Goal: Transaction & Acquisition: Purchase product/service

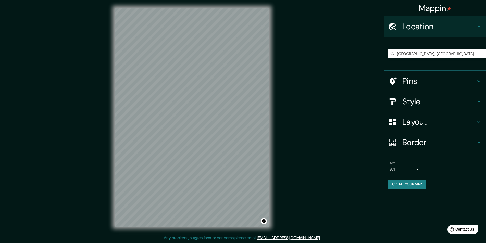
click at [405, 54] on input "Avenida Ferrocarril, Huancayo, Departamento de Junín, Perú" at bounding box center [437, 53] width 98 height 9
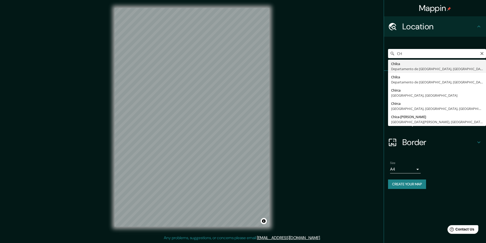
type input "C"
type input "Avenida Ferrocarril, Huancayo, Departamento de Junín, Perú"
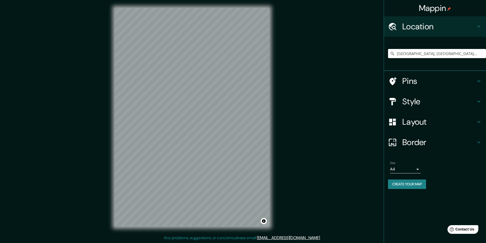
drag, startPoint x: 168, startPoint y: 2, endPoint x: 322, endPoint y: 147, distance: 212.4
click at [322, 147] on div "Mappin Location Avenida Ferrocarril, Huancayo, Departamento de Junín, Perú Aven…" at bounding box center [243, 121] width 486 height 243
click at [404, 185] on button "Create your map" at bounding box center [407, 183] width 38 height 9
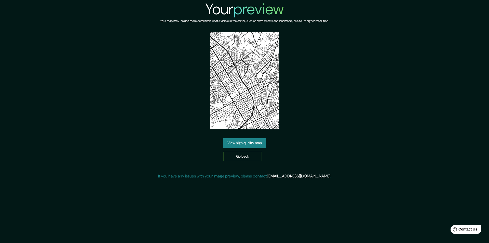
click at [240, 141] on link "View high quality map" at bounding box center [245, 142] width 43 height 9
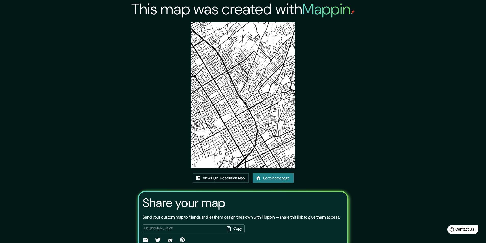
click at [225, 117] on img at bounding box center [242, 95] width 103 height 146
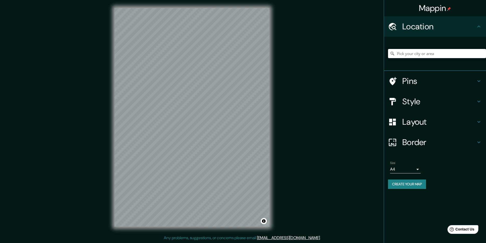
click at [414, 56] on input "Pick your city or area" at bounding box center [437, 53] width 98 height 9
click at [479, 100] on icon at bounding box center [478, 101] width 6 height 6
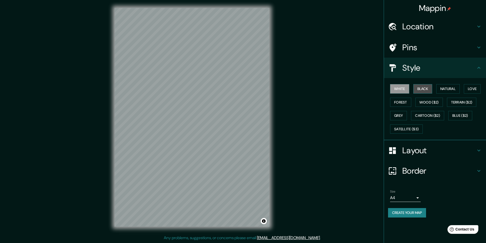
click at [420, 86] on button "Black" at bounding box center [422, 88] width 19 height 9
click at [447, 90] on button "Natural" at bounding box center [447, 88] width 23 height 9
click at [471, 88] on button "Love" at bounding box center [471, 88] width 17 height 9
click at [406, 103] on button "Forest" at bounding box center [400, 102] width 21 height 9
click at [423, 104] on button "Wood ($2)" at bounding box center [429, 102] width 28 height 9
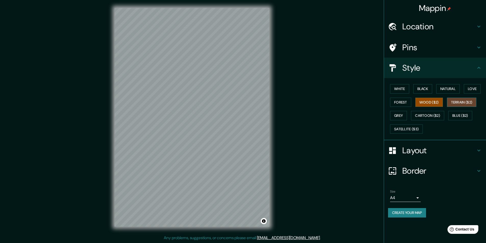
click at [465, 102] on button "Terrain ($2)" at bounding box center [462, 102] width 30 height 9
click at [436, 120] on button "Cartoon ($2)" at bounding box center [427, 115] width 33 height 9
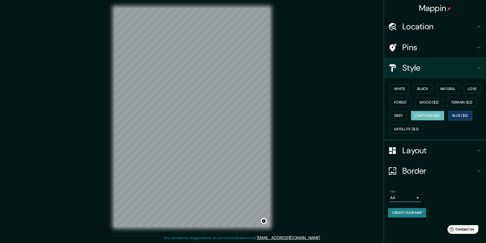
click at [460, 114] on button "Blue ($2)" at bounding box center [460, 115] width 24 height 9
click at [403, 134] on div "White Black Natural Love Forest Wood ($2) Terrain ($2) Grey Cartoon ($2) Blue (…" at bounding box center [437, 109] width 98 height 54
click at [403, 129] on button "Satellite ($3)" at bounding box center [406, 128] width 33 height 9
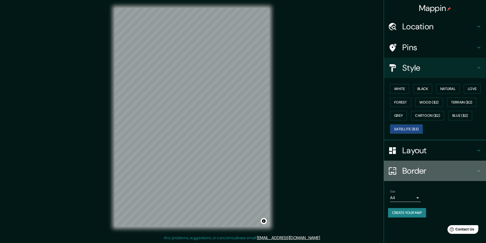
click at [421, 171] on h4 "Border" at bounding box center [438, 171] width 73 height 10
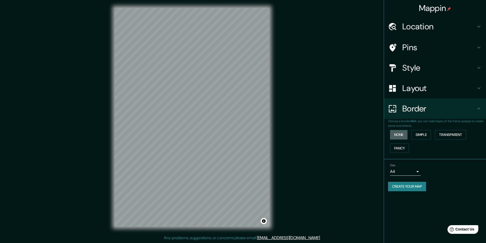
click at [399, 134] on button "None" at bounding box center [398, 134] width 17 height 9
click at [417, 134] on button "Simple" at bounding box center [420, 134] width 19 height 9
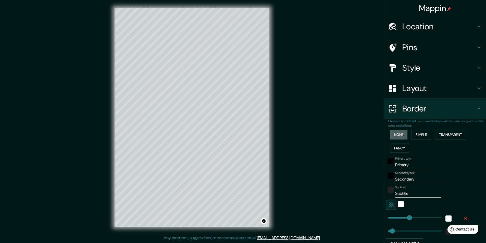
click at [399, 137] on button "None" at bounding box center [398, 134] width 17 height 9
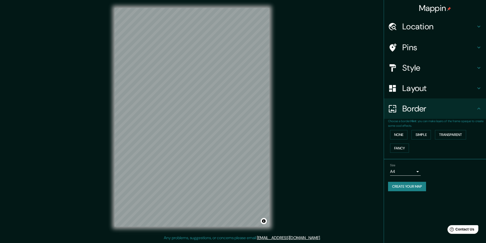
click at [420, 16] on div "Mappin" at bounding box center [435, 8] width 102 height 16
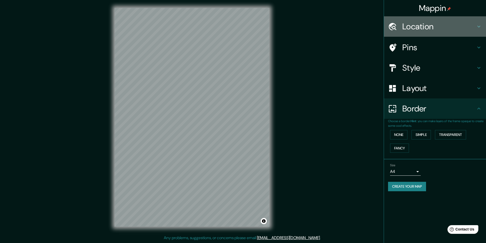
click at [424, 28] on h4 "Location" at bounding box center [438, 26] width 73 height 10
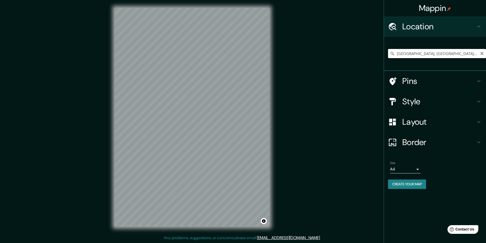
click at [460, 57] on input "Avenida Ferrocarril, Huancayo, Departamento de Junín, Perú" at bounding box center [437, 53] width 98 height 9
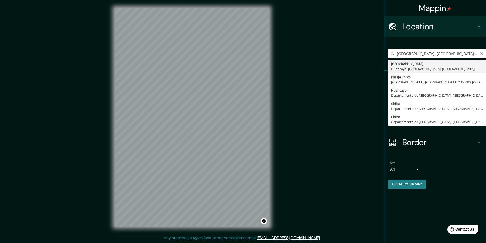
click at [460, 57] on input "Avenida Ferrocarril, Huancayo, Departamento de Junín, Perú" at bounding box center [437, 53] width 98 height 9
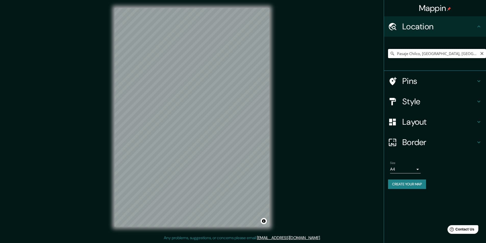
click at [432, 52] on input "Pasaje Chilco, Villa Alemana, Región de Valparaíso 2450000, Chile" at bounding box center [437, 53] width 98 height 9
click at [432, 53] on input "Pasaje Chilco, Villa Alemana, Región de Valparaíso 2450000, Chile" at bounding box center [437, 53] width 98 height 9
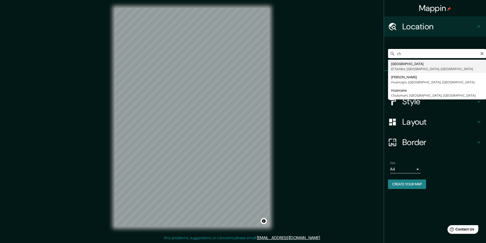
type input "c"
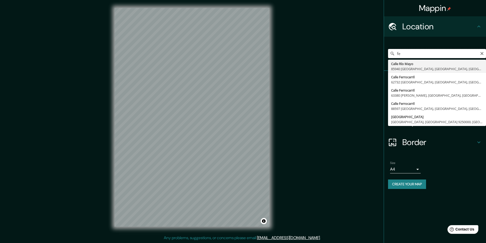
type input "f"
type input "Chilca, Departamento de Junín, Perú"
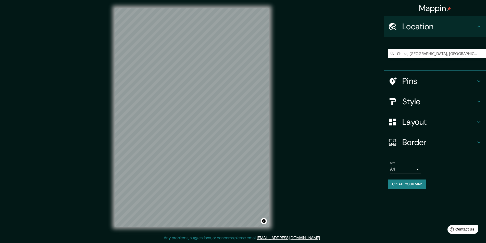
click at [423, 125] on h4 "Layout" at bounding box center [438, 122] width 73 height 10
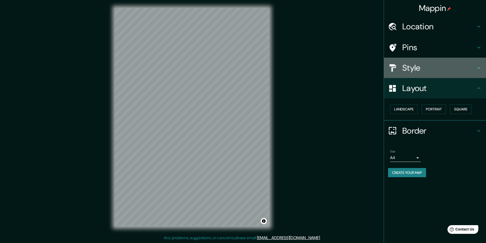
click at [412, 64] on h4 "Style" at bounding box center [438, 68] width 73 height 10
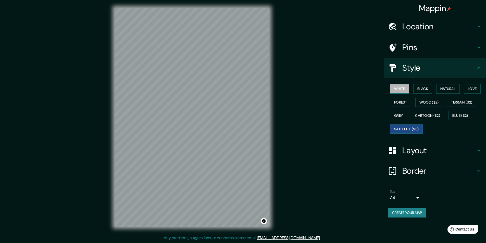
click at [401, 87] on button "White" at bounding box center [399, 88] width 19 height 9
click at [424, 88] on button "Black" at bounding box center [422, 88] width 19 height 9
click at [451, 90] on button "Natural" at bounding box center [447, 88] width 23 height 9
click at [470, 87] on button "Love" at bounding box center [471, 88] width 17 height 9
click at [441, 88] on button "Natural" at bounding box center [447, 88] width 23 height 9
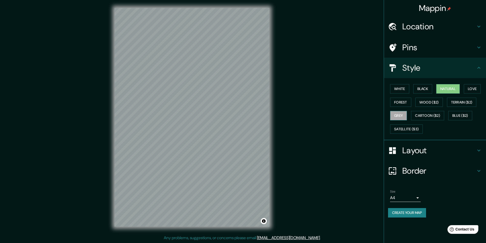
click at [401, 111] on button "Grey" at bounding box center [398, 115] width 17 height 9
click at [412, 128] on button "Satellite ($3)" at bounding box center [406, 128] width 33 height 9
click at [426, 111] on div "White Black Natural Love Forest Wood ($2) Terrain ($2) Grey Cartoon ($2) Blue (…" at bounding box center [437, 109] width 98 height 54
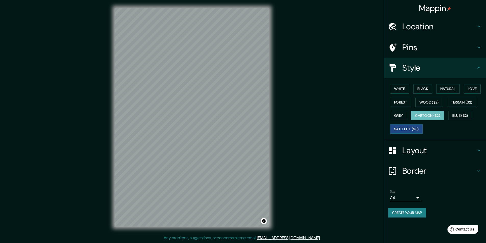
click at [423, 115] on button "Cartoon ($2)" at bounding box center [427, 115] width 33 height 9
click at [399, 113] on button "Grey" at bounding box center [398, 115] width 17 height 9
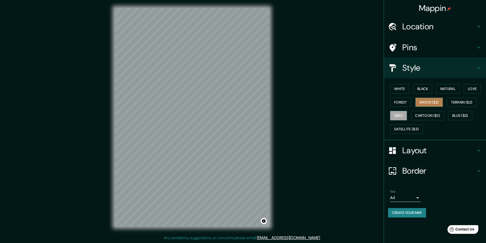
click at [427, 103] on button "Wood ($2)" at bounding box center [429, 102] width 28 height 9
click at [392, 103] on button "Forest" at bounding box center [400, 102] width 21 height 9
click at [469, 101] on button "Terrain ($2)" at bounding box center [462, 102] width 30 height 9
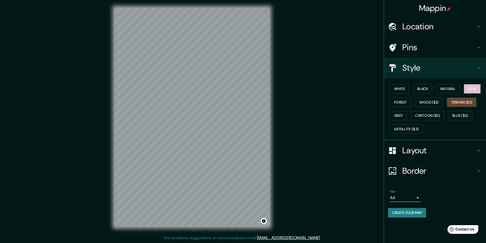
click at [474, 85] on button "Love" at bounding box center [471, 88] width 17 height 9
click at [459, 86] on button "Natural" at bounding box center [447, 88] width 23 height 9
click at [423, 90] on button "Black" at bounding box center [422, 88] width 19 height 9
click at [401, 92] on button "White" at bounding box center [399, 88] width 19 height 9
